Goal: Transaction & Acquisition: Purchase product/service

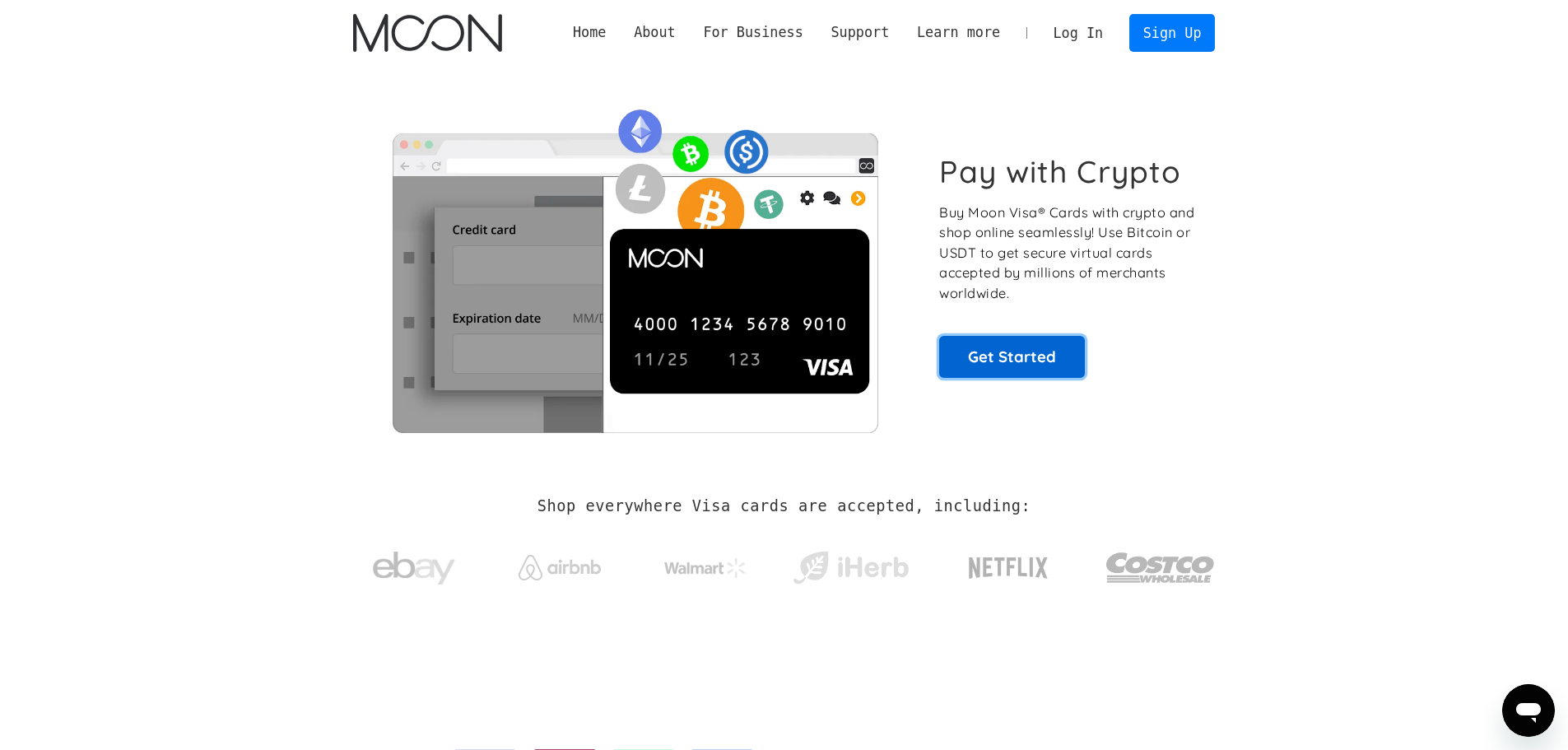
click at [986, 353] on link "Get Started" at bounding box center [1011, 356] width 145 height 41
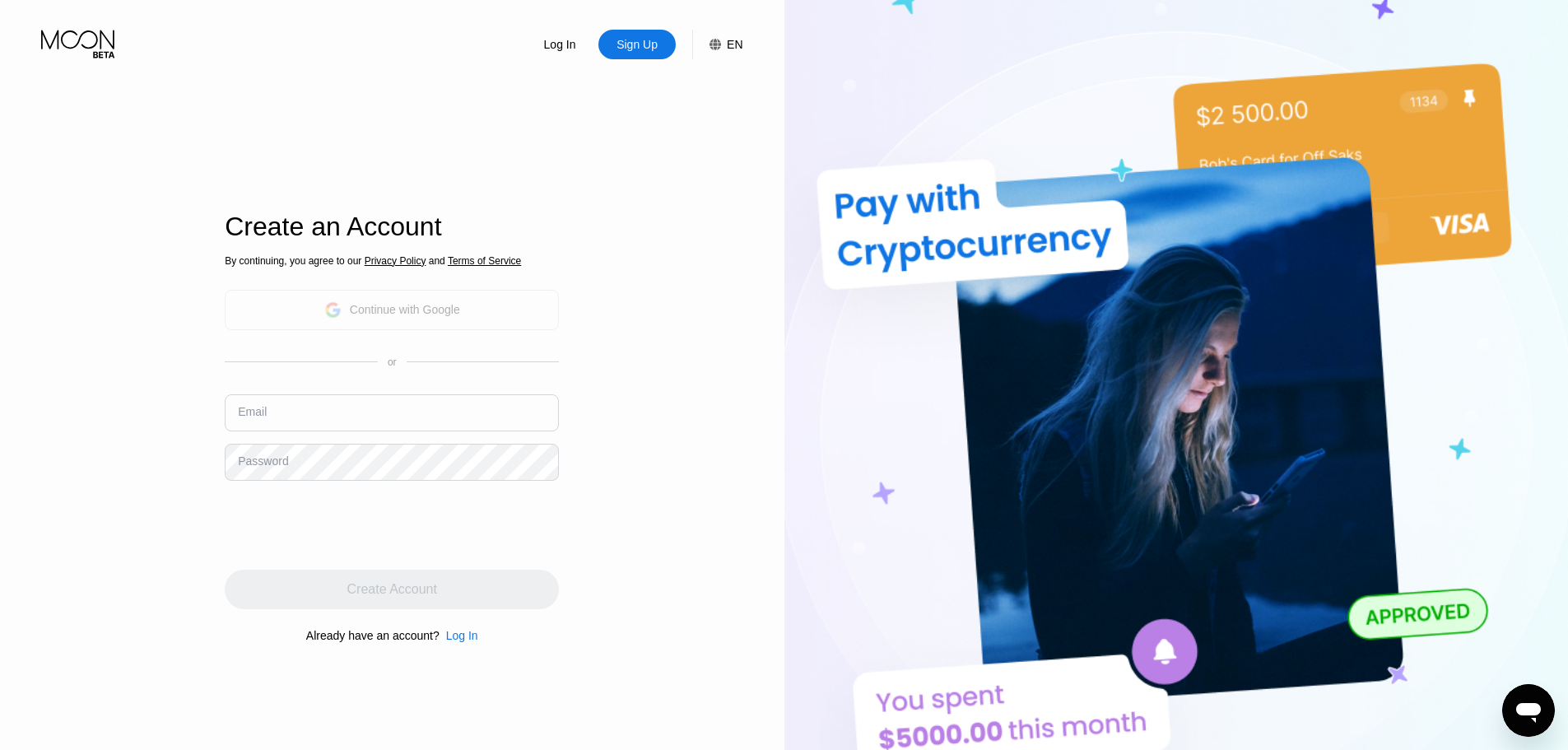
click at [479, 315] on div "Continue with Google" at bounding box center [392, 310] width 335 height 40
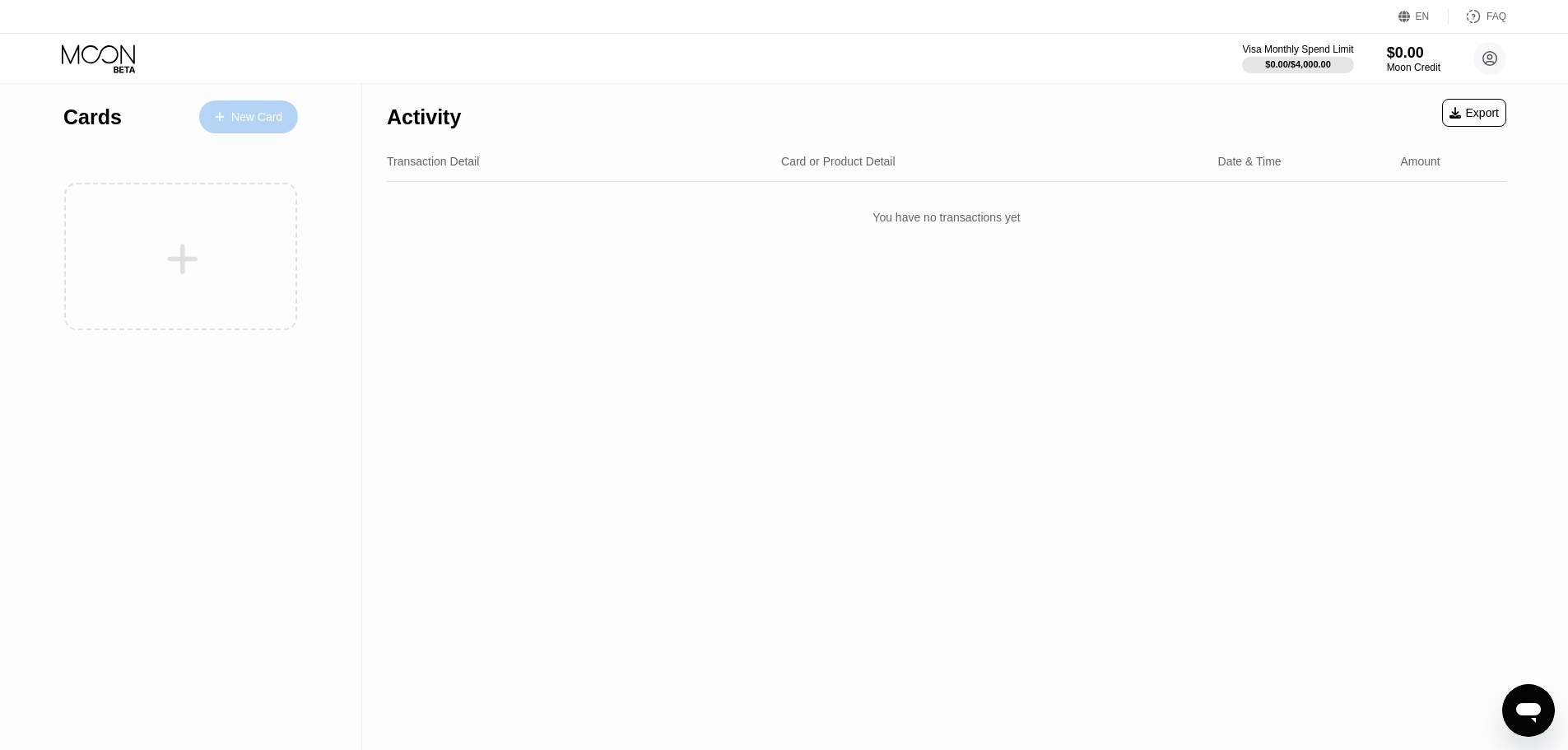
click at [264, 125] on div "New Card" at bounding box center [257, 118] width 51 height 14
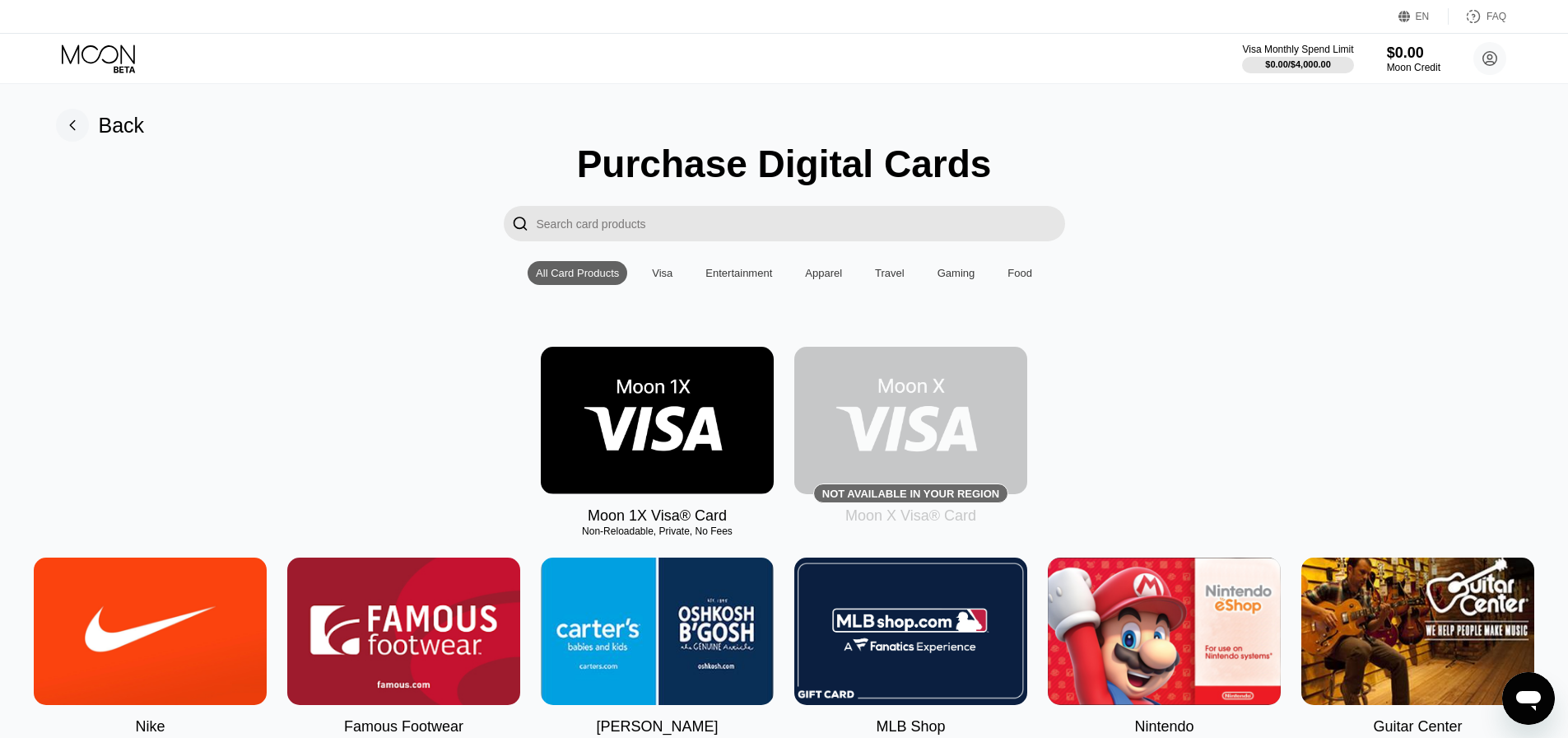
click at [767, 220] on input "Search card products" at bounding box center [801, 223] width 529 height 36
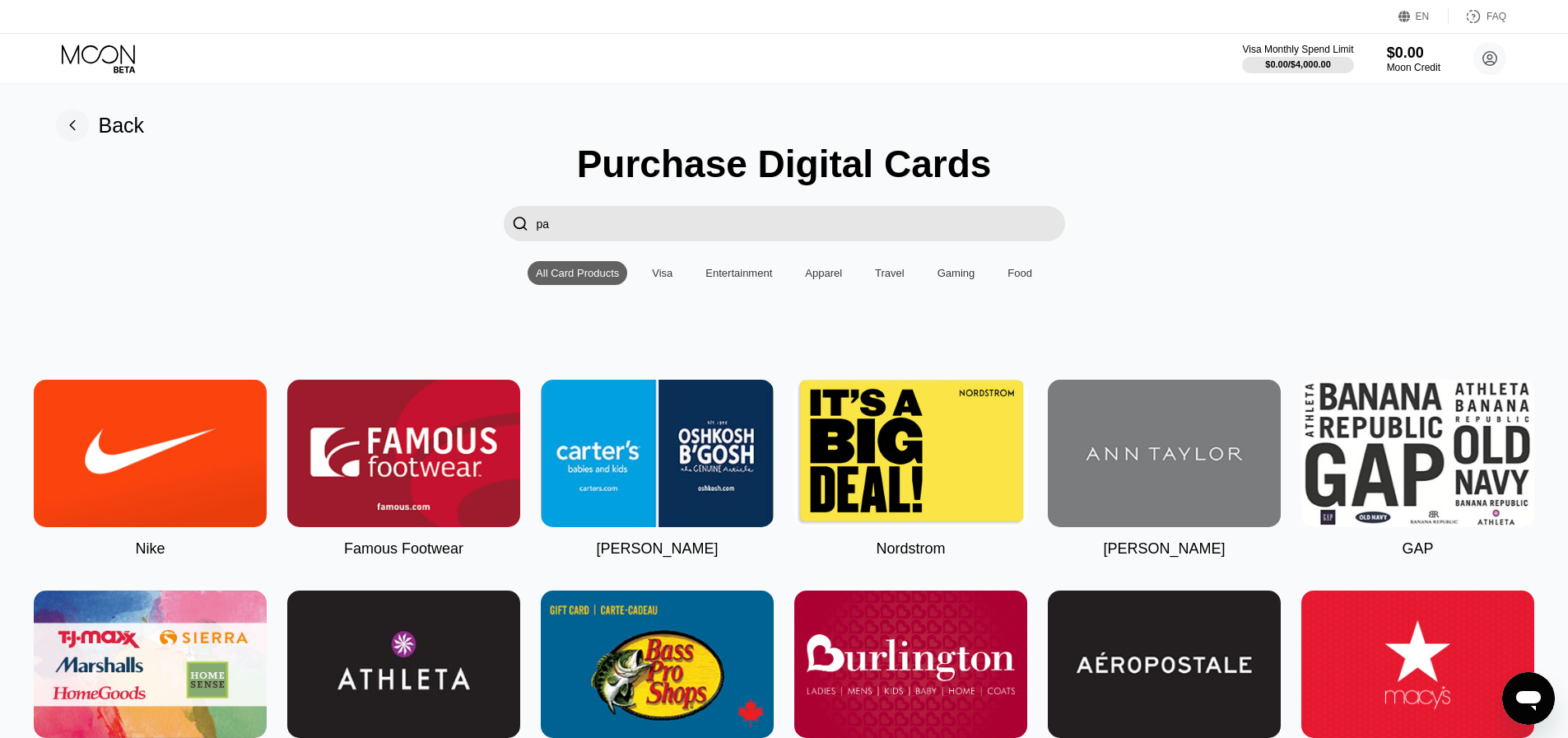
type input "p"
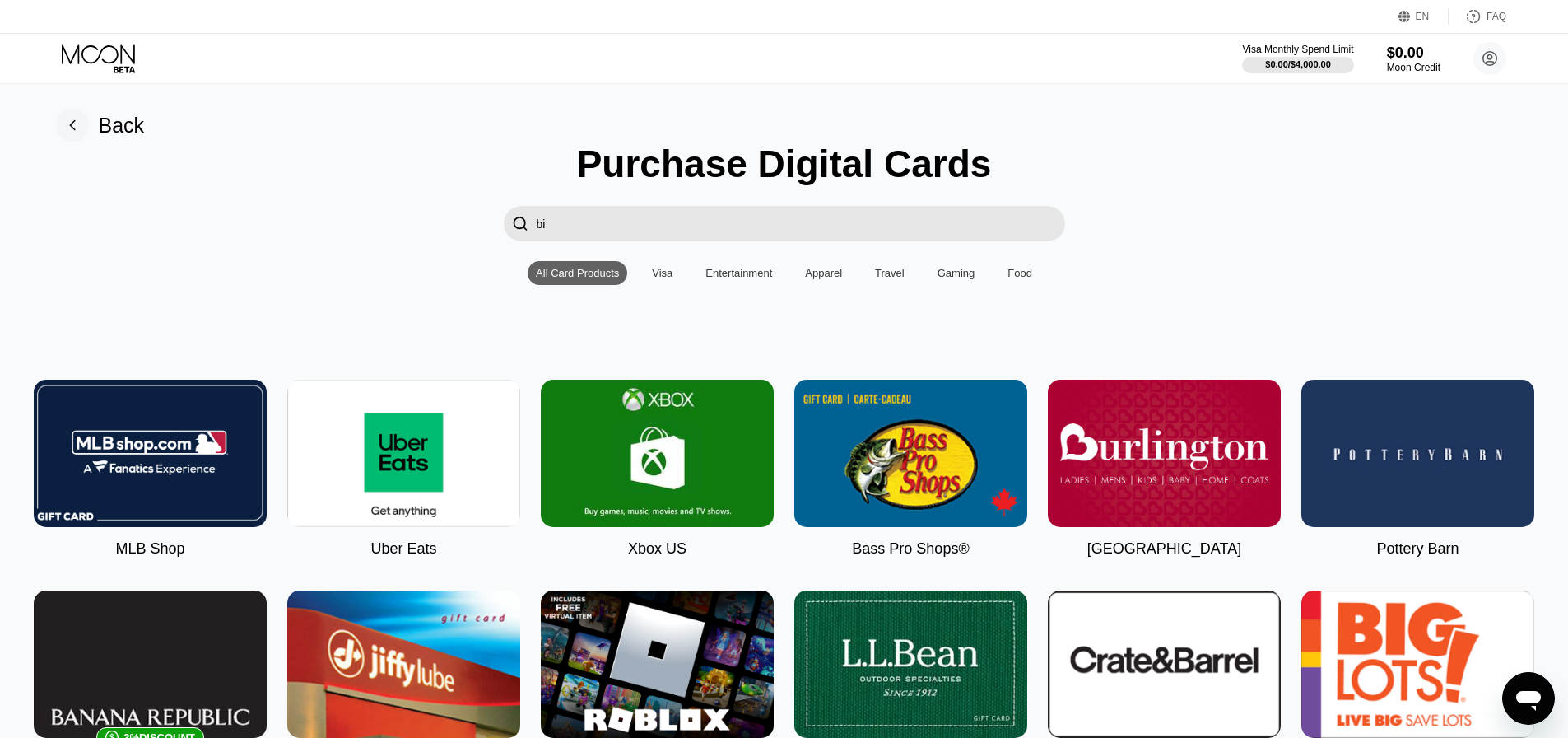
type input "b"
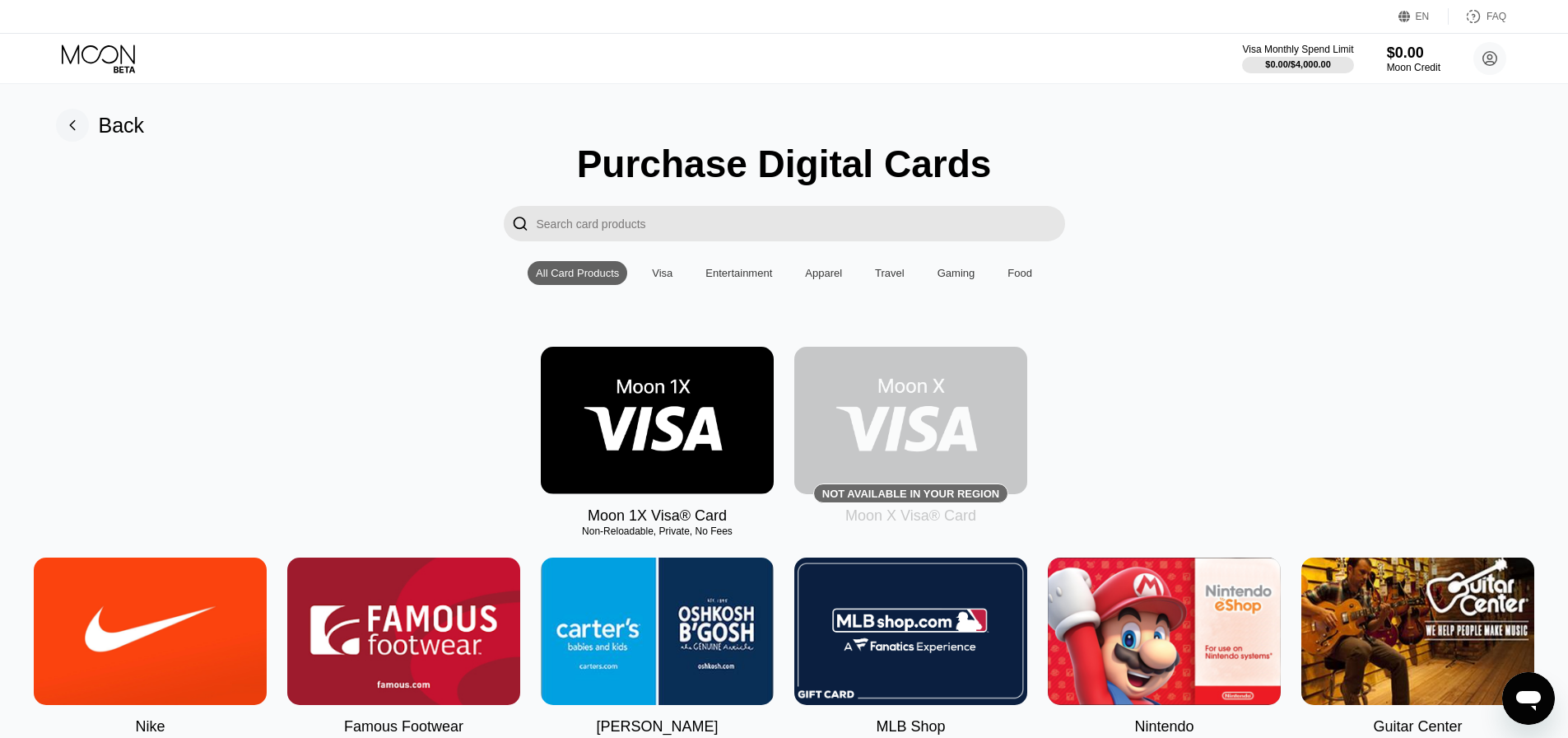
click at [708, 368] on img at bounding box center [657, 420] width 233 height 147
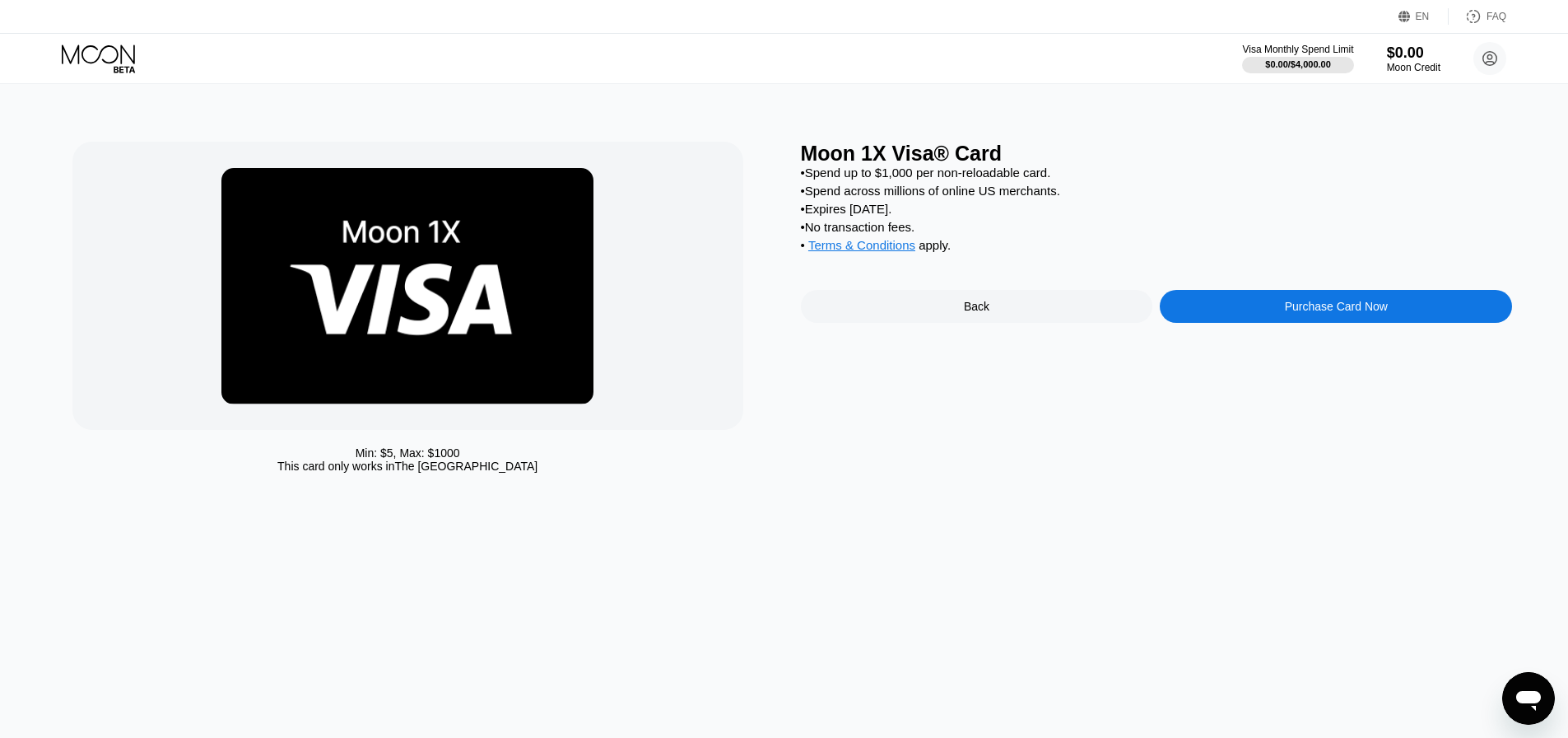
click at [1191, 319] on div "Purchase Card Now" at bounding box center [1336, 307] width 353 height 33
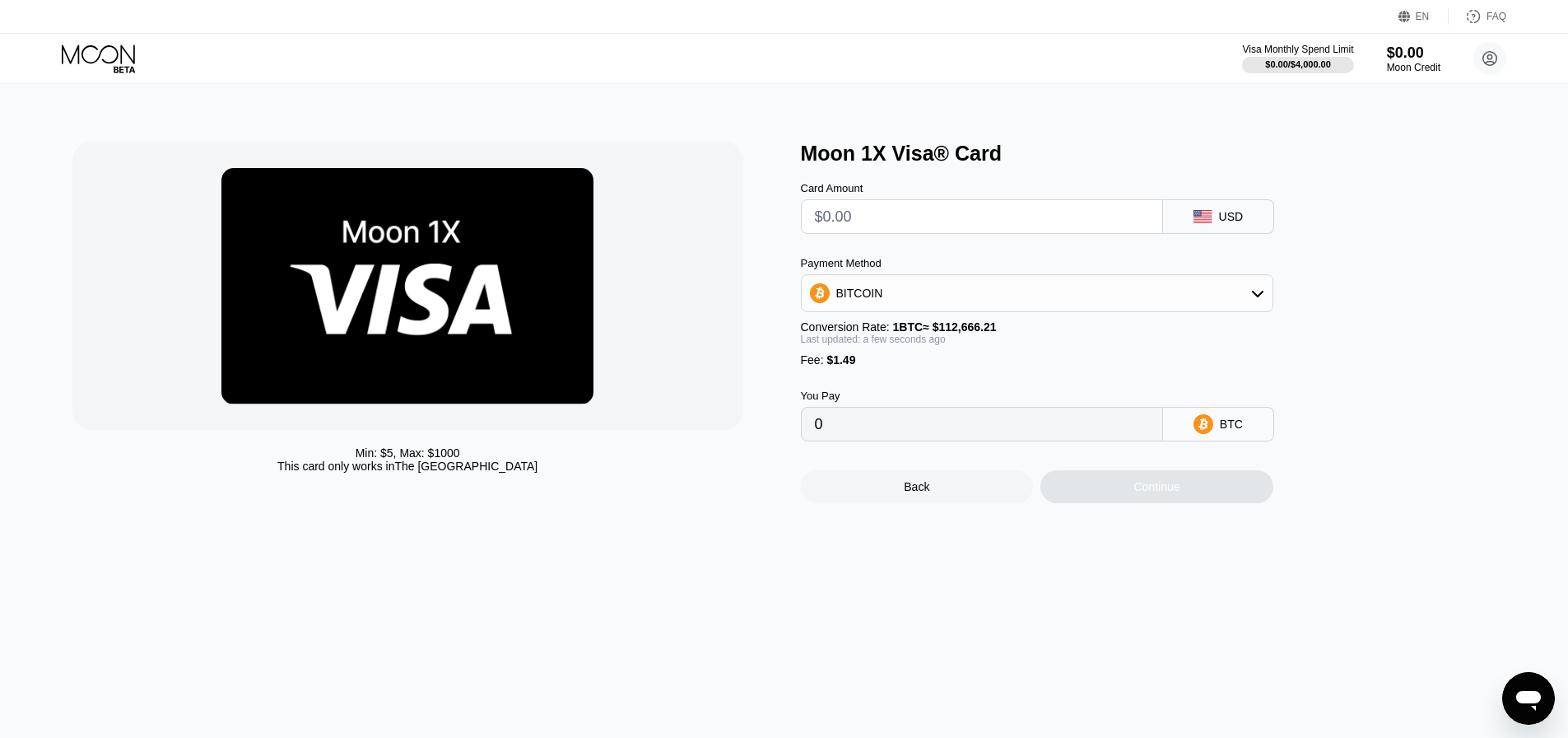
click at [963, 301] on div "BITCOIN" at bounding box center [1037, 294] width 471 height 33
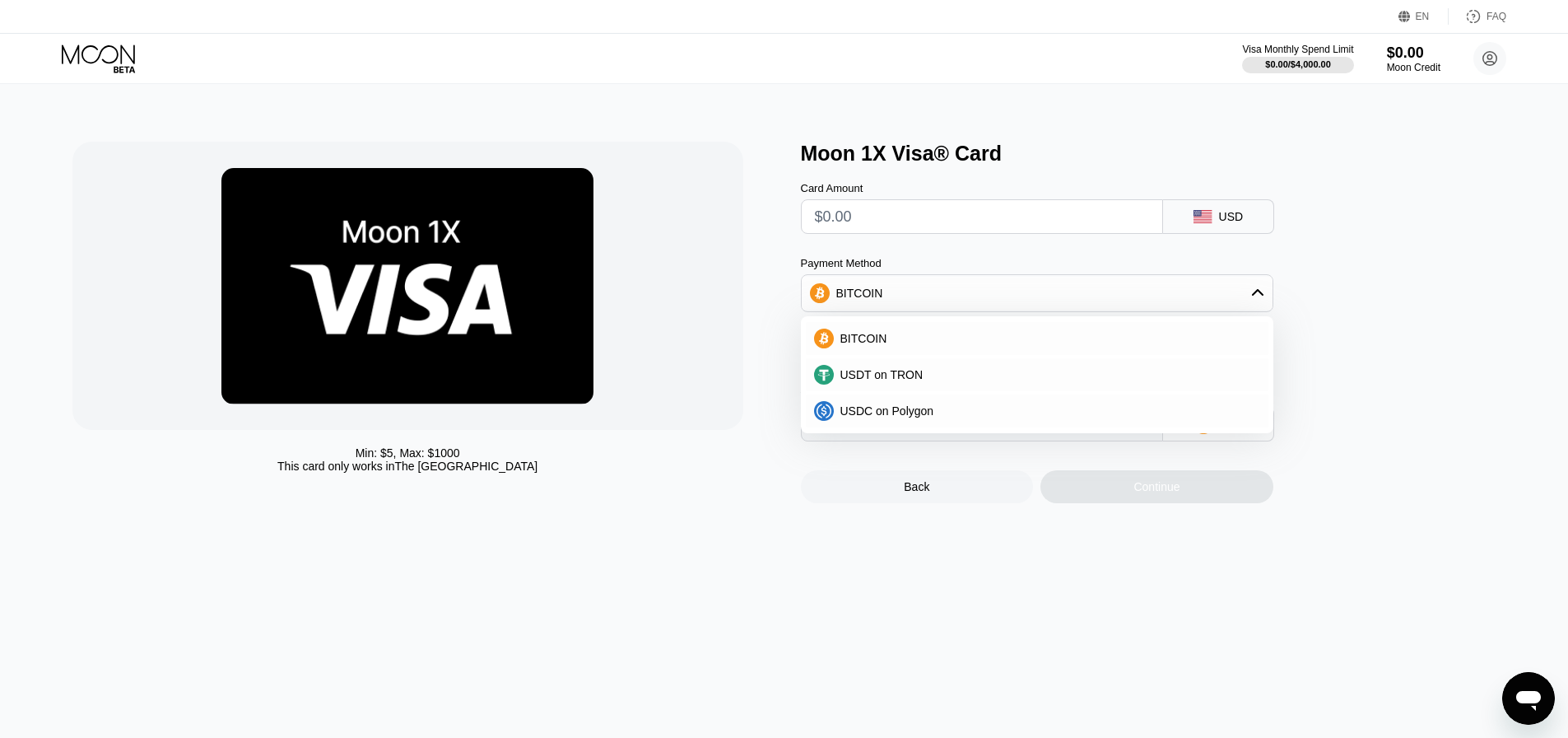
click at [773, 274] on div "Min: $ 5 , Max: $ 1000 This card only works in [GEOGRAPHIC_DATA]" at bounding box center [429, 322] width 713 height 362
